Goal: Task Accomplishment & Management: Manage account settings

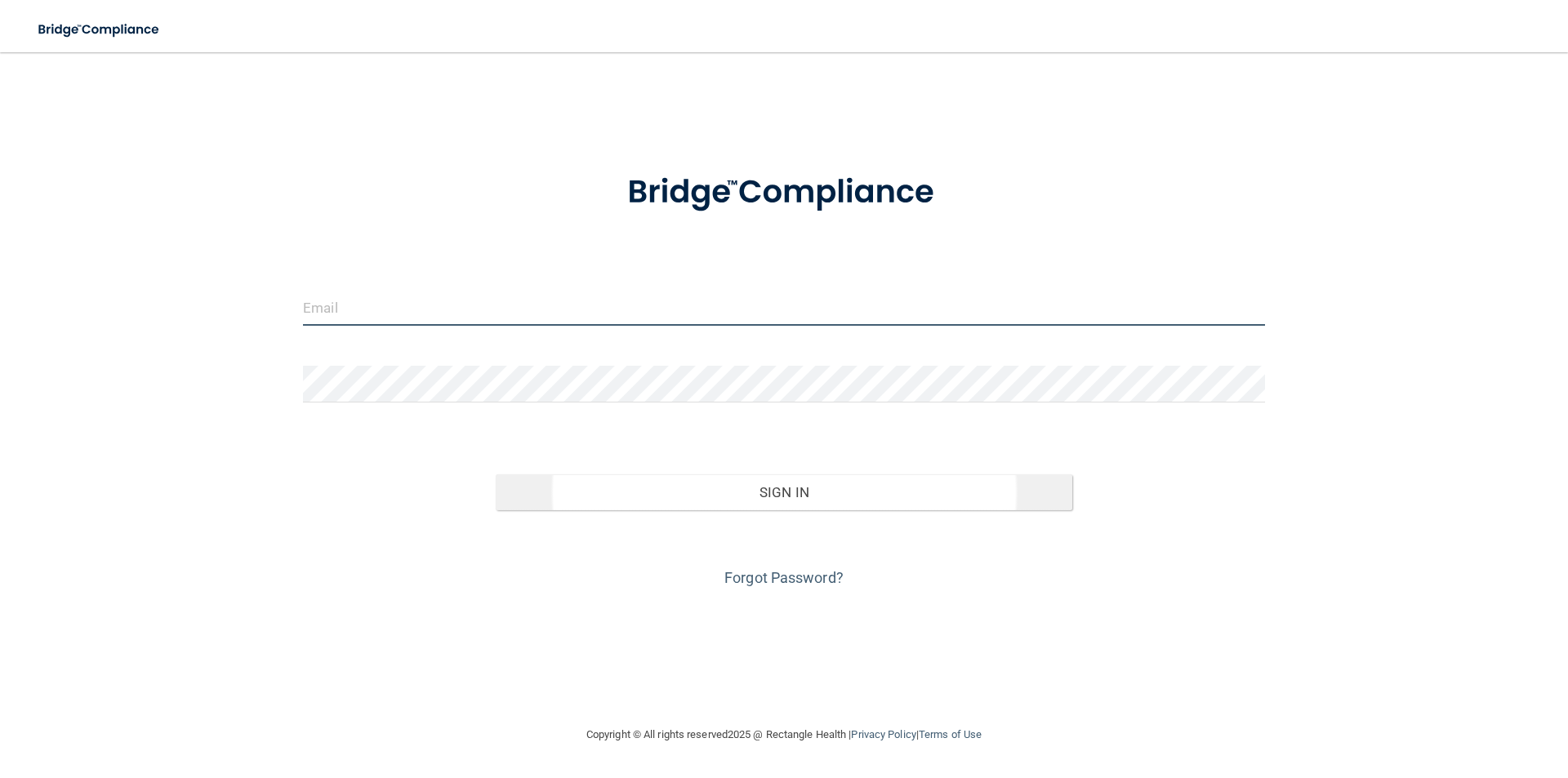
type input "[PERSON_NAME][EMAIL_ADDRESS][DOMAIN_NAME]"
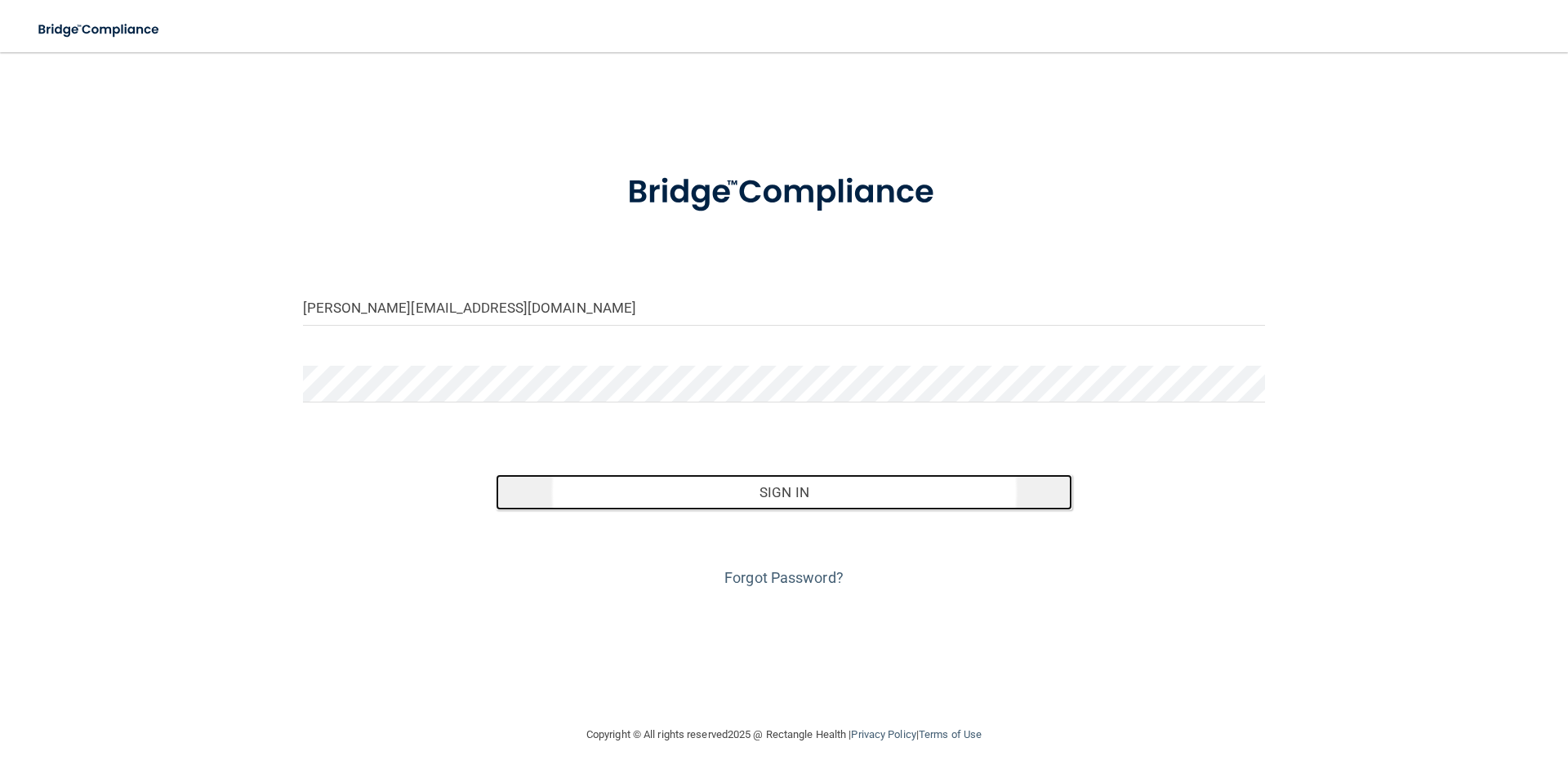
click at [841, 489] on button "Sign In" at bounding box center [784, 492] width 577 height 36
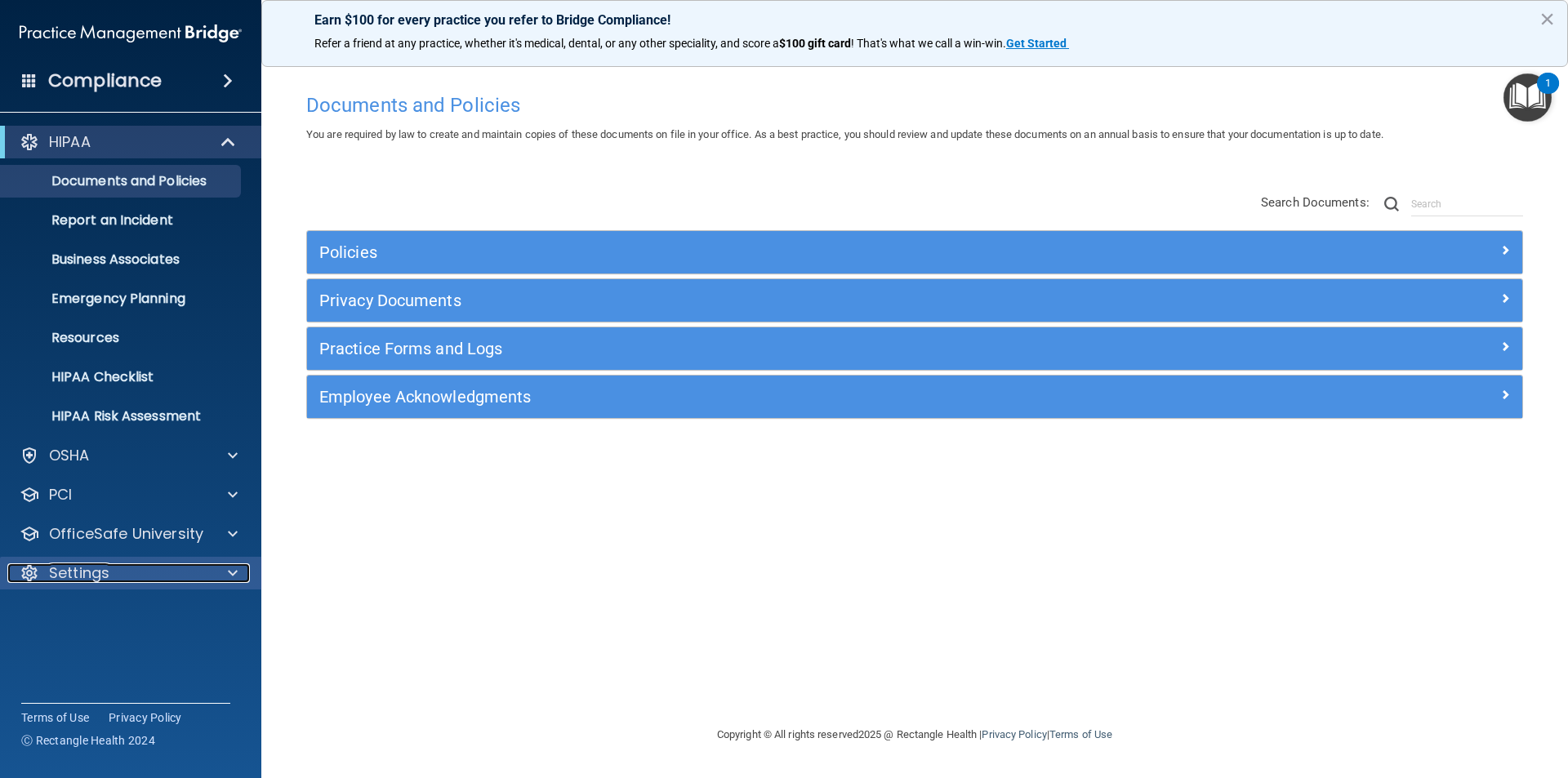
click at [159, 574] on div "Settings" at bounding box center [109, 573] width 202 height 19
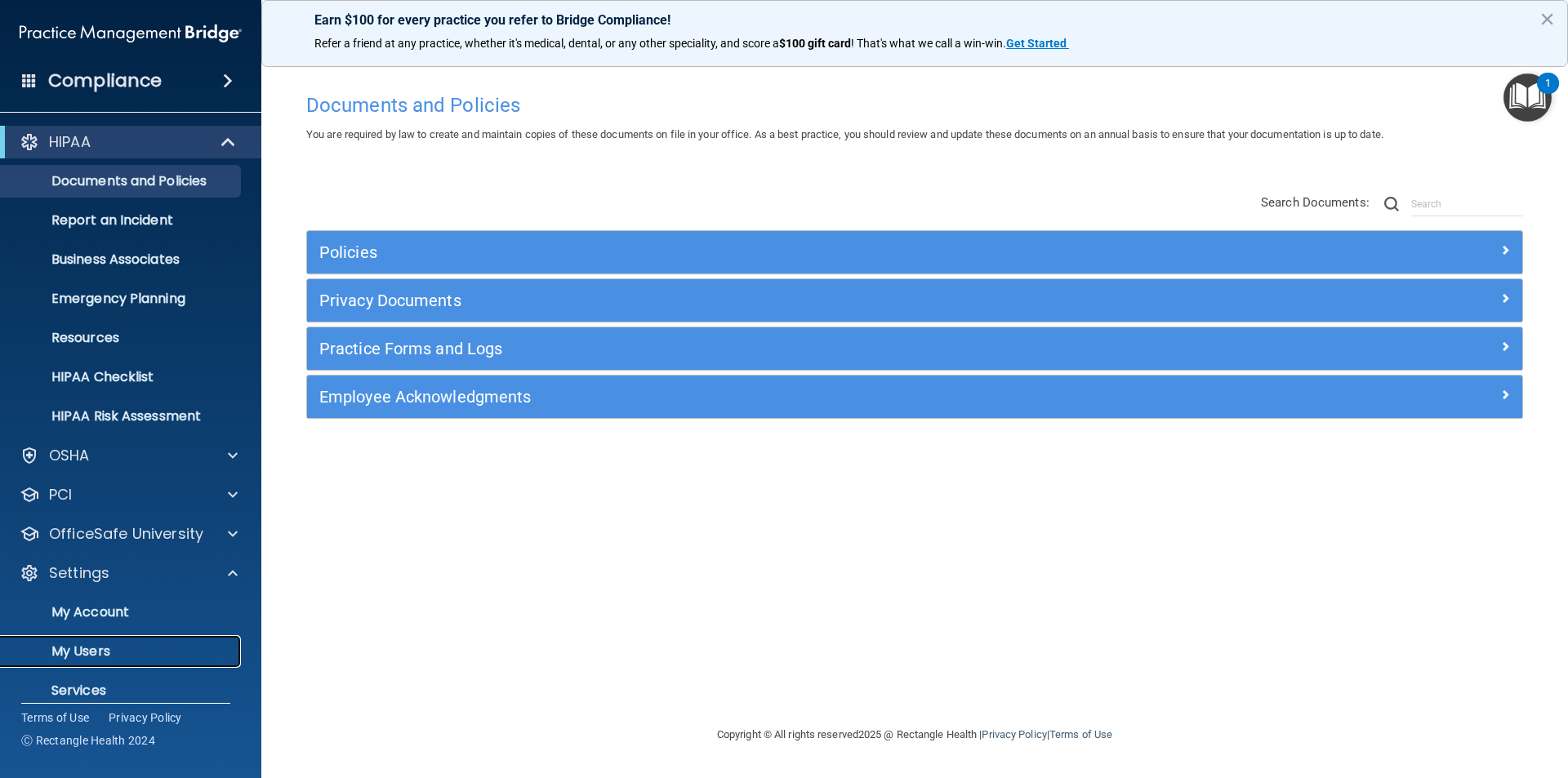
click at [137, 641] on link "My Users" at bounding box center [112, 652] width 257 height 33
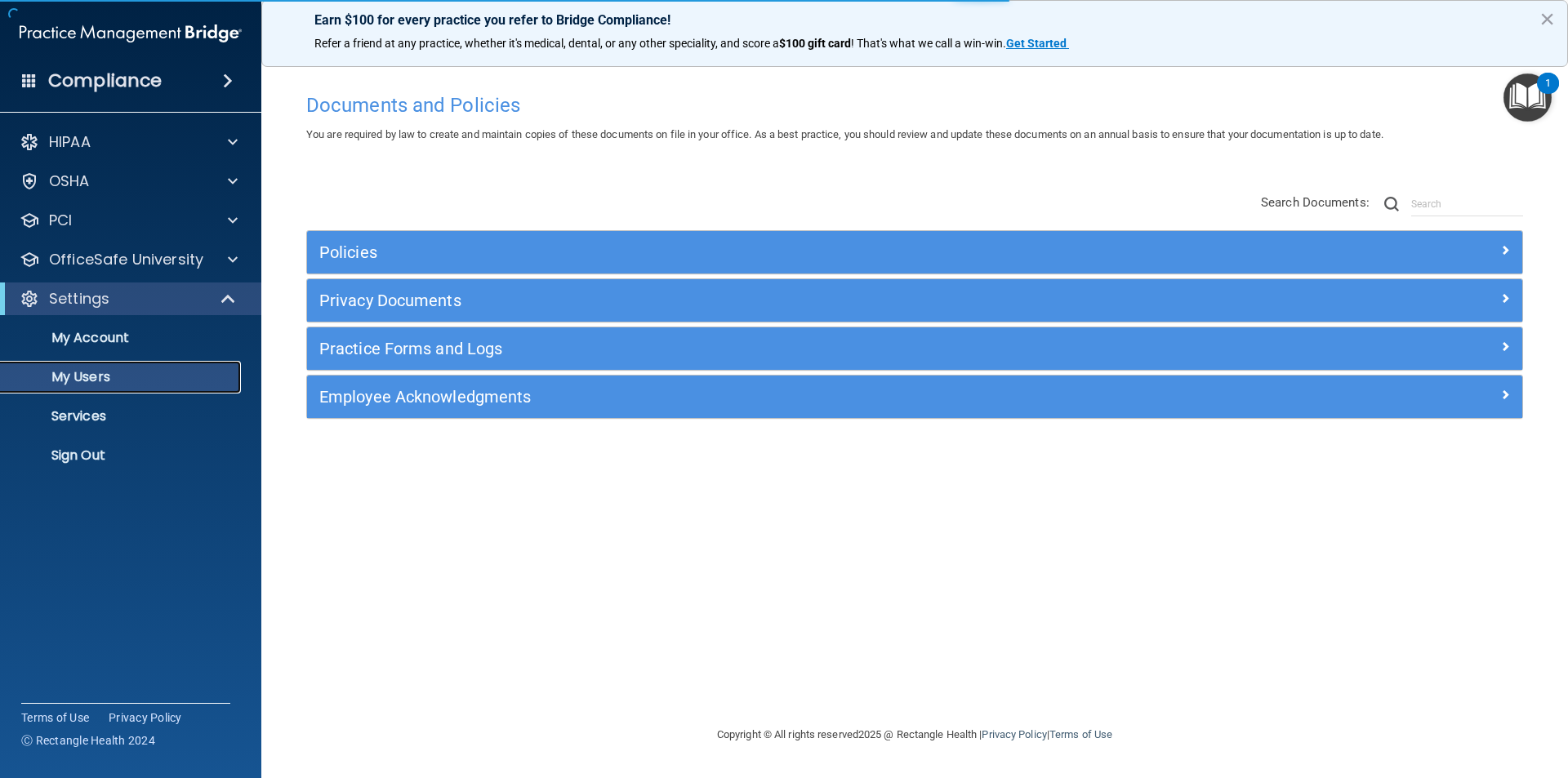
select select "20"
